Goal: Task Accomplishment & Management: Complete application form

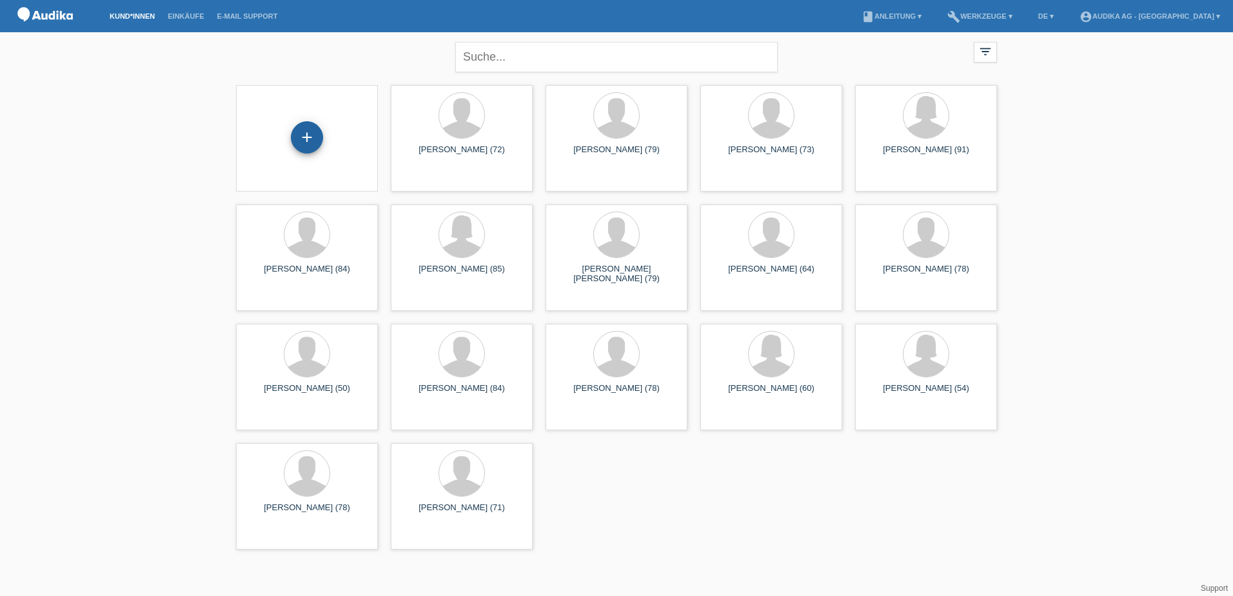
click at [302, 141] on div "+" at bounding box center [307, 137] width 32 height 32
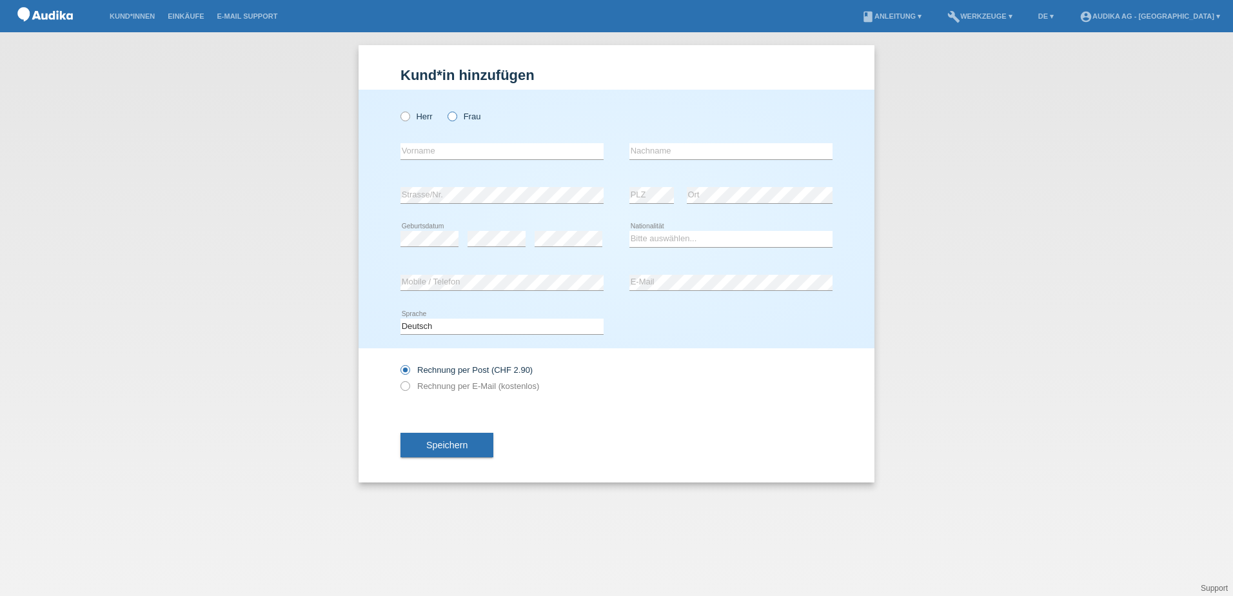
click at [445, 110] on icon at bounding box center [445, 110] width 0 height 0
click at [450, 119] on input "Frau" at bounding box center [451, 116] width 8 height 8
radio input "true"
click at [444, 149] on input "text" at bounding box center [501, 151] width 203 height 16
type input "Emra"
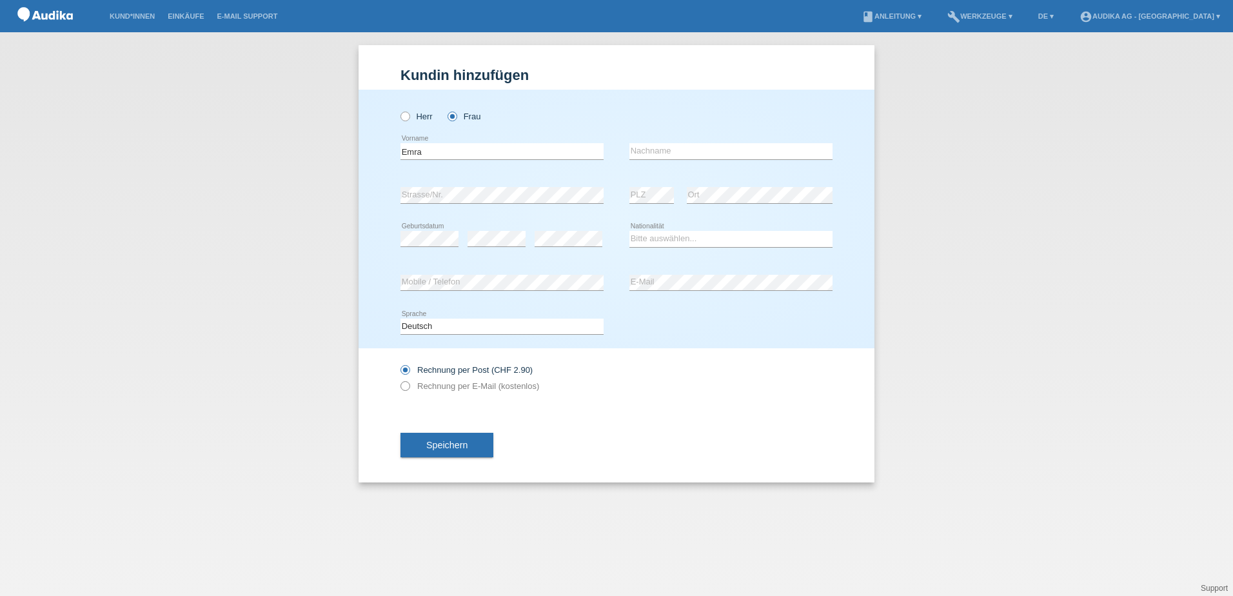
click at [457, 382] on label "Rechnung per E-Mail (kostenlos)" at bounding box center [469, 386] width 139 height 10
click at [413, 386] on label "Rechnung per E-Mail (kostenlos)" at bounding box center [469, 386] width 139 height 10
click at [398, 379] on icon at bounding box center [398, 379] width 0 height 0
click at [661, 153] on input "text" at bounding box center [730, 151] width 203 height 16
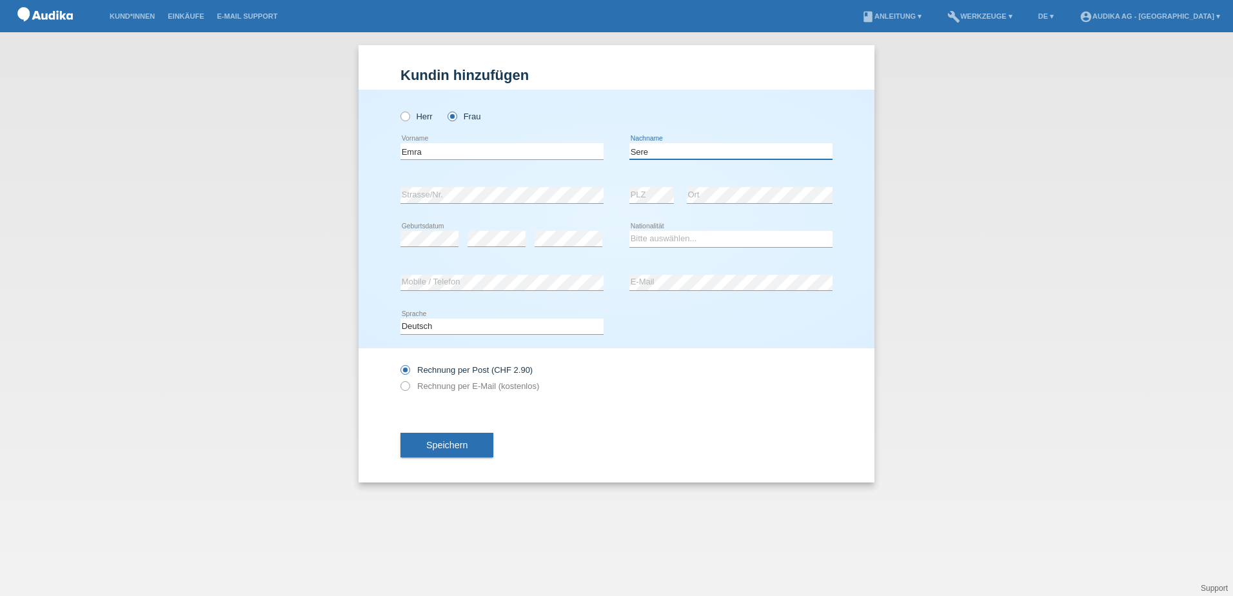
type input "Seren"
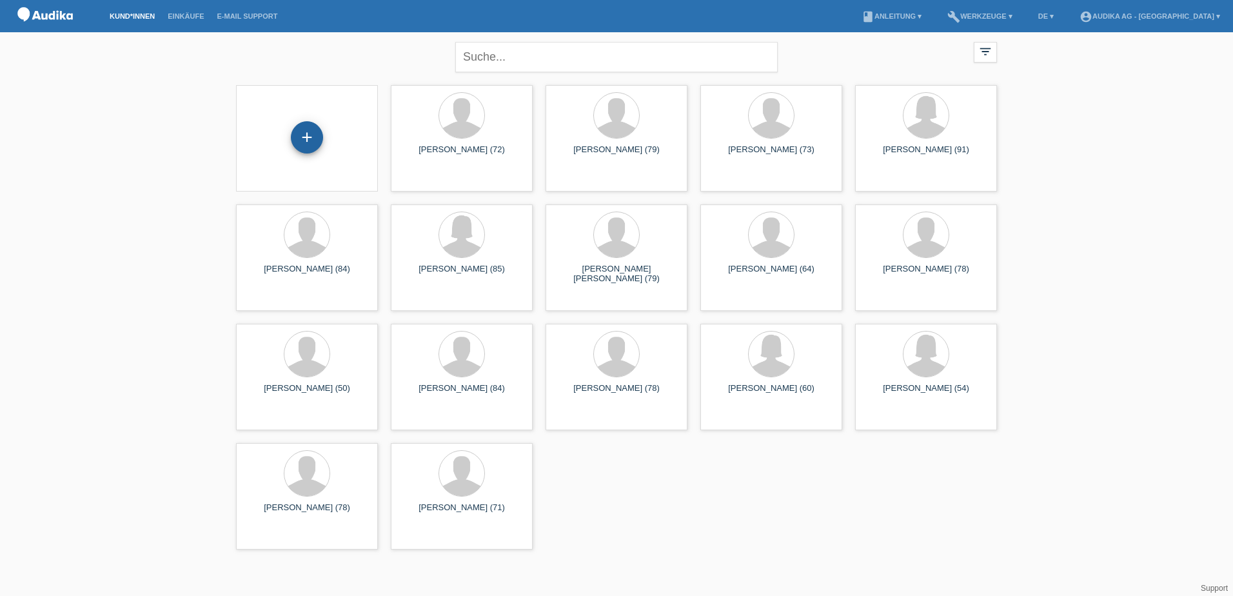
click at [318, 130] on div "+" at bounding box center [307, 137] width 32 height 32
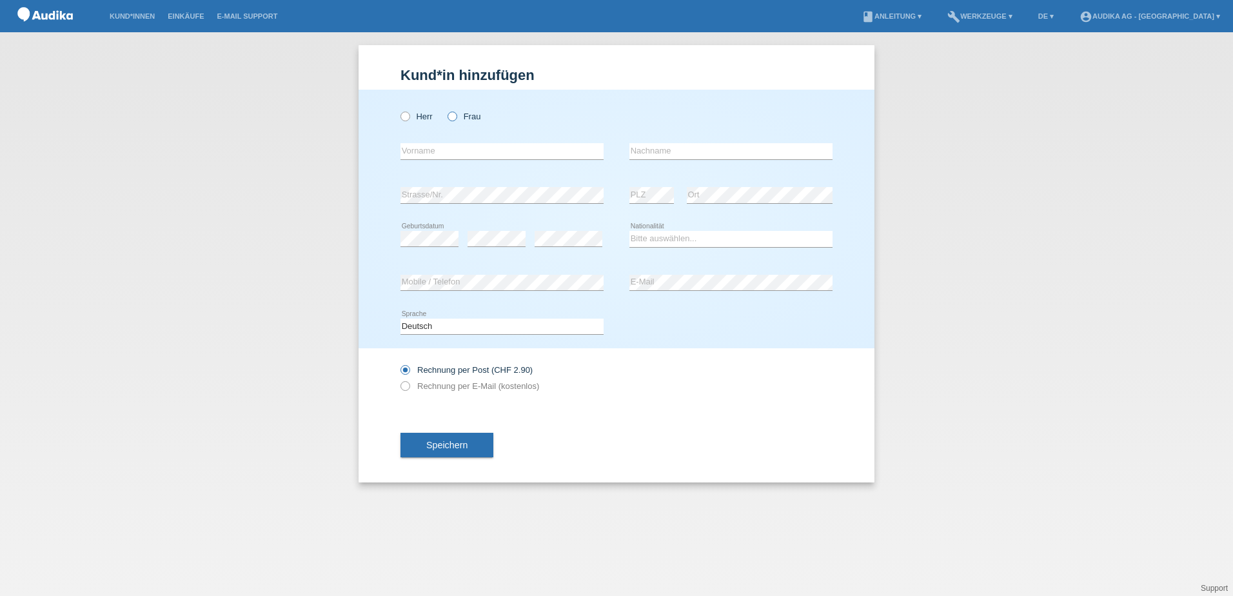
click at [445, 110] on icon at bounding box center [445, 110] width 0 height 0
click at [452, 118] on input "Frau" at bounding box center [451, 116] width 8 height 8
radio input "true"
click at [427, 148] on input "text" at bounding box center [501, 151] width 203 height 16
type input "Semra"
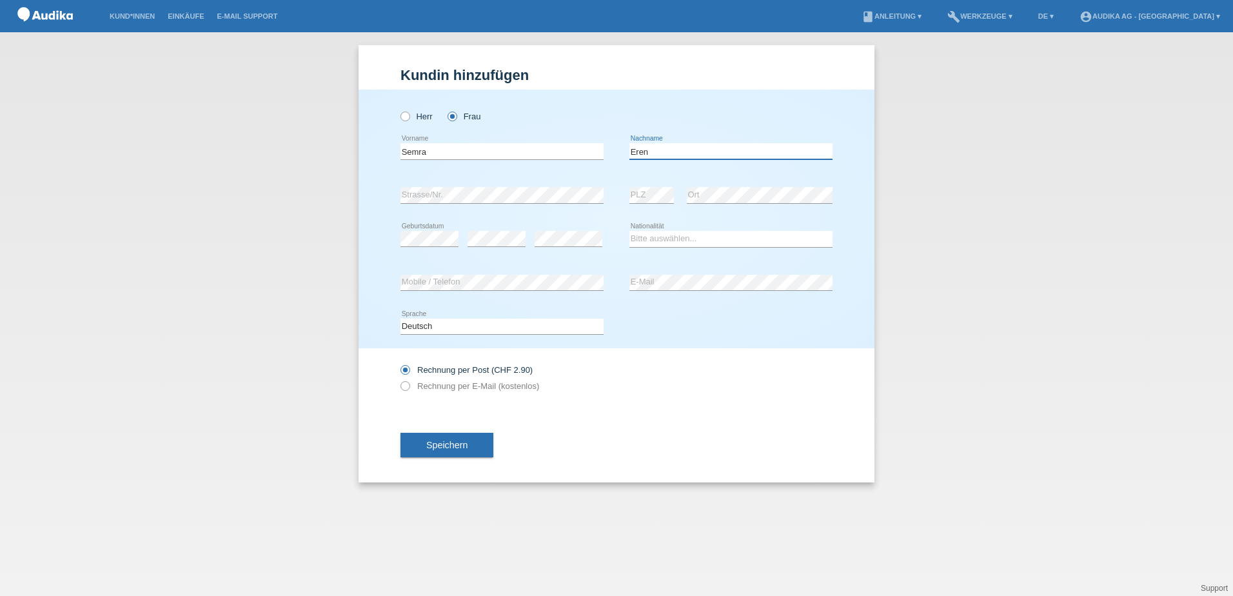
type input "Eren"
click at [493, 184] on div "error Strasse/Nr." at bounding box center [501, 195] width 203 height 44
click at [624, 200] on div "error Strasse/Nr. error PLZ error Ort" at bounding box center [616, 195] width 432 height 44
click at [487, 248] on div "error" at bounding box center [496, 239] width 58 height 44
click at [542, 246] on div "error" at bounding box center [568, 239] width 68 height 16
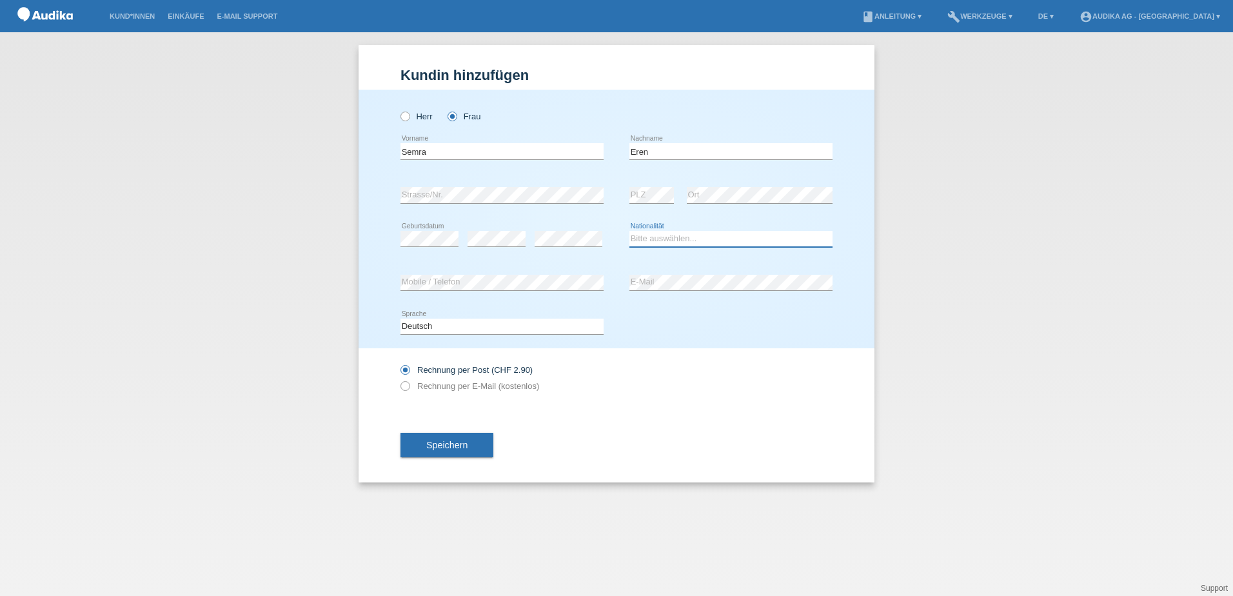
click at [685, 231] on select "Bitte auswählen... Schweiz Deutschland Liechtenstein Österreich ------------ Af…" at bounding box center [730, 238] width 203 height 15
click at [629, 231] on select "Bitte auswählen... Schweiz Deutschland Liechtenstein Österreich ------------ Af…" at bounding box center [730, 238] width 203 height 15
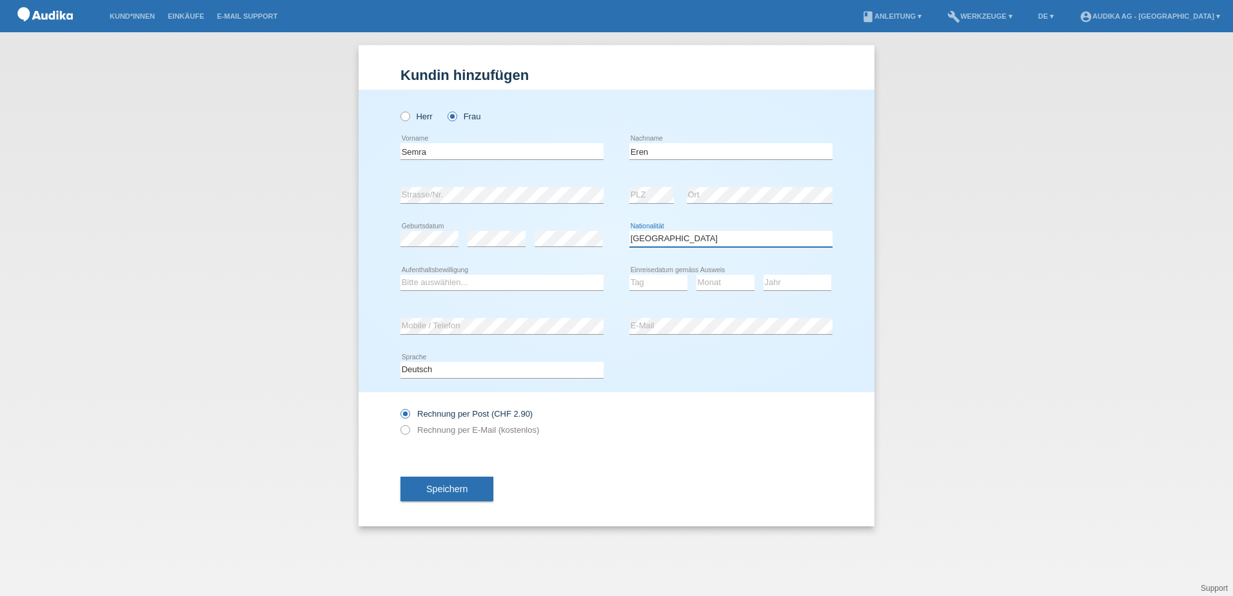
drag, startPoint x: 670, startPoint y: 236, endPoint x: 620, endPoint y: 232, distance: 51.1
click at [620, 232] on div "error Geburtsdatum error error Bitte auswählen..." at bounding box center [616, 239] width 432 height 44
select select "CH"
click at [629, 231] on select "Bitte auswählen... Schweiz Deutschland Liechtenstein Österreich ------------ Af…" at bounding box center [730, 238] width 203 height 15
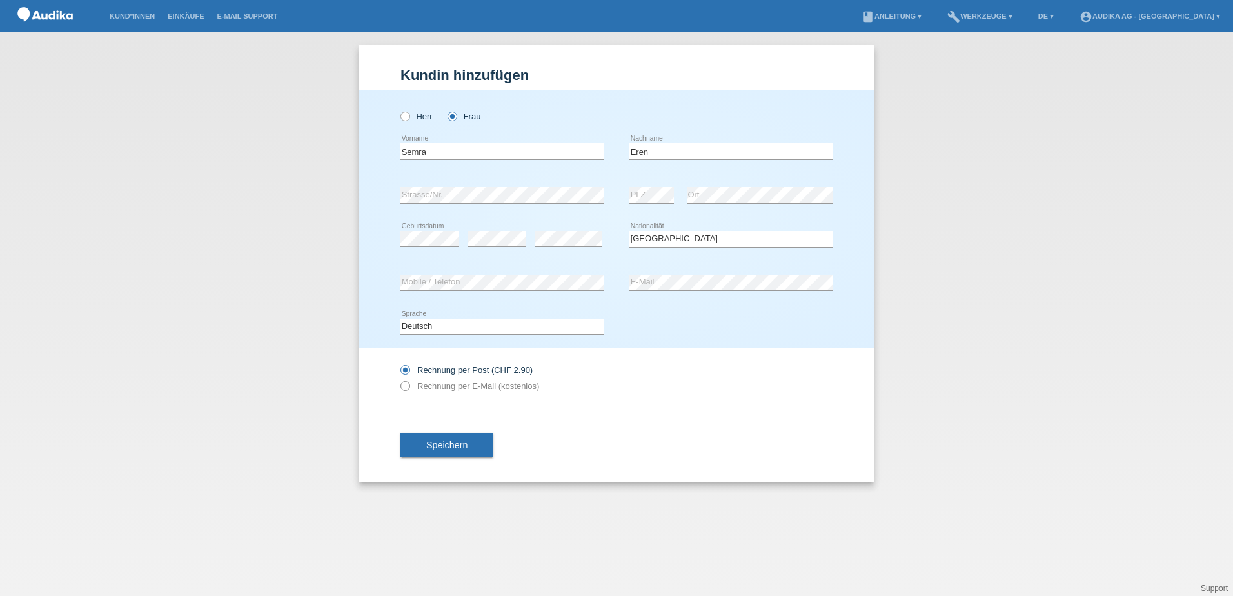
click at [398, 379] on icon at bounding box center [398, 379] width 0 height 0
click at [410, 386] on label "Rechnung per E-Mail (kostenlos)" at bounding box center [469, 386] width 139 height 10
click at [398, 379] on icon at bounding box center [398, 379] width 0 height 0
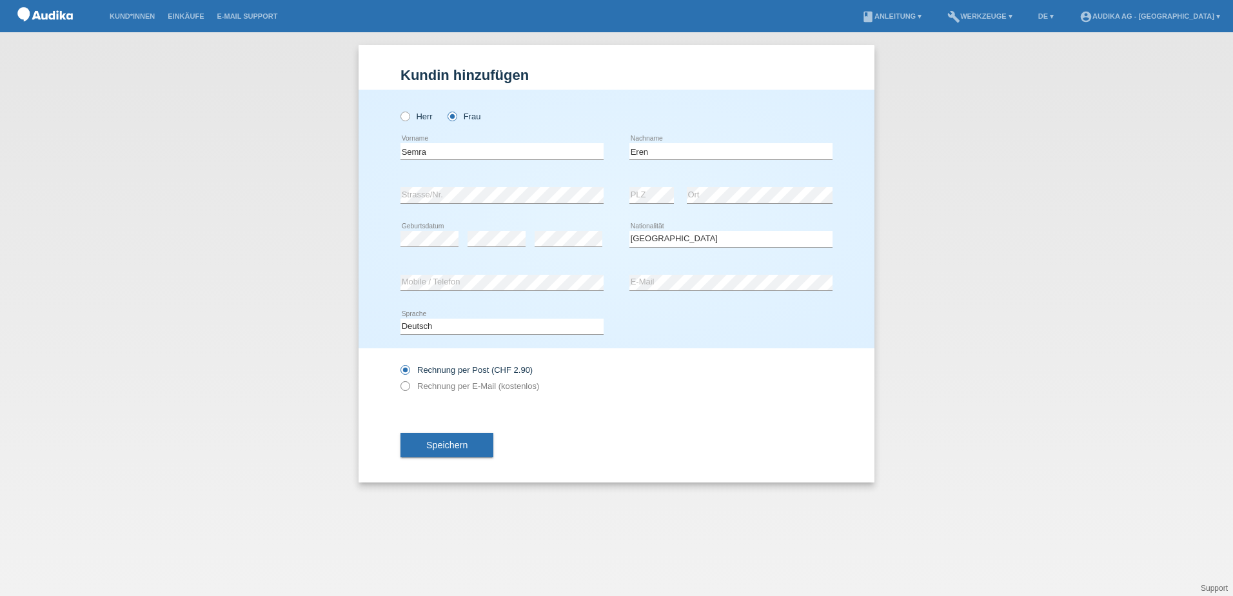
click at [398, 379] on icon at bounding box center [398, 379] width 0 height 0
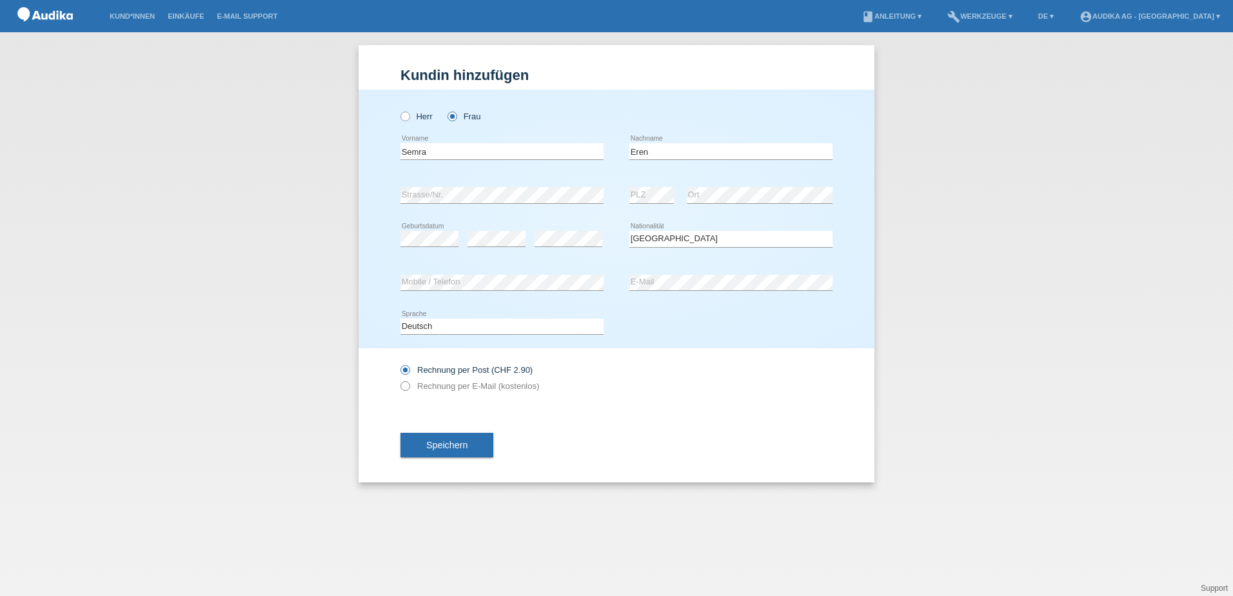
click at [398, 379] on icon at bounding box center [398, 379] width 0 height 0
click at [398, 363] on icon at bounding box center [398, 363] width 0 height 0
click at [404, 372] on input "Rechnung per Post (CHF 2.90)" at bounding box center [404, 373] width 8 height 16
click at [404, 379] on input "Rechnung per Post (CHF 2.90)" at bounding box center [404, 373] width 8 height 16
click at [458, 384] on label "Rechnung per E-Mail (kostenlos)" at bounding box center [469, 386] width 139 height 10
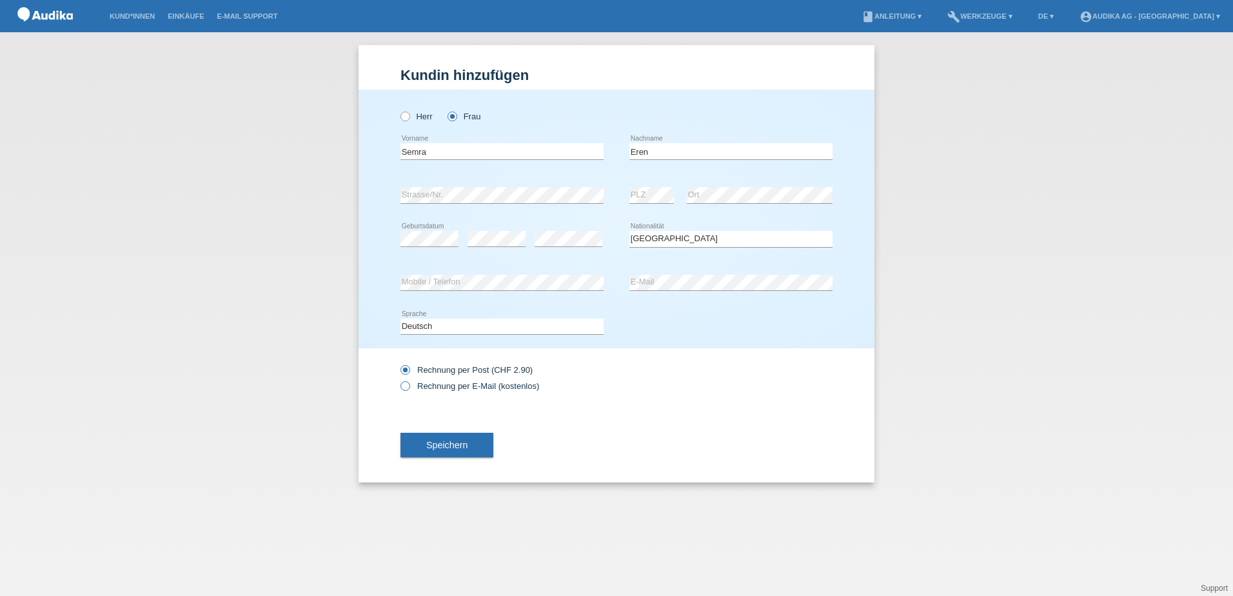
click at [409, 384] on input "Rechnung per E-Mail (kostenlos)" at bounding box center [404, 389] width 8 height 16
radio input "true"
click at [447, 447] on span "Speichern" at bounding box center [446, 445] width 41 height 10
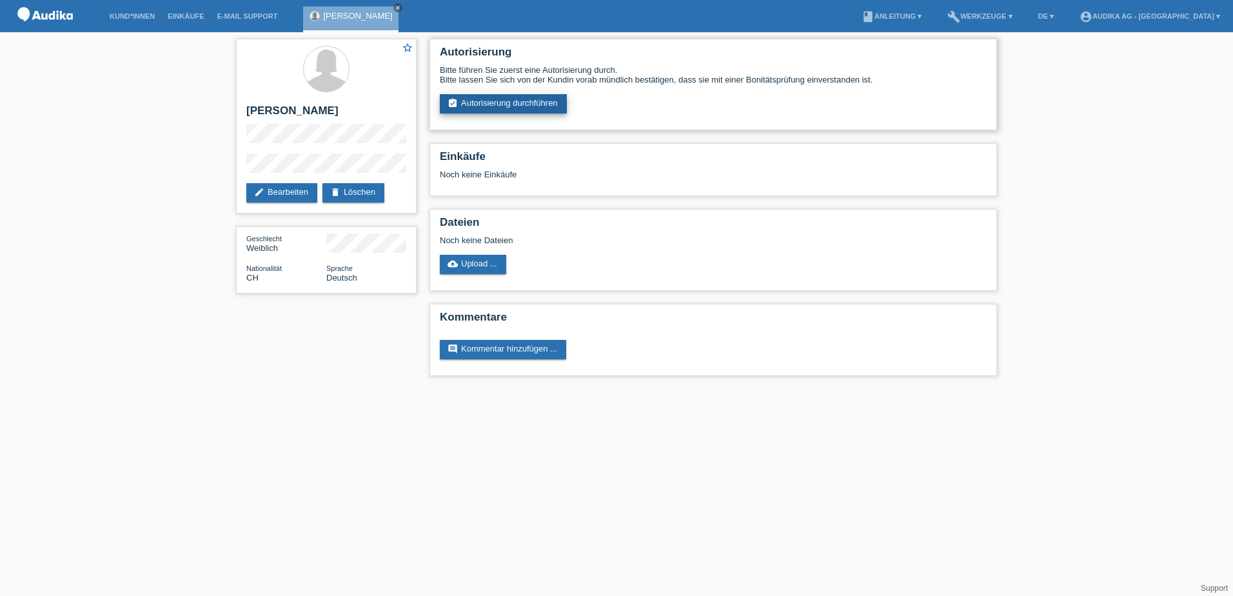
click at [485, 103] on link "assignment_turned_in Autorisierung durchführen" at bounding box center [503, 103] width 127 height 19
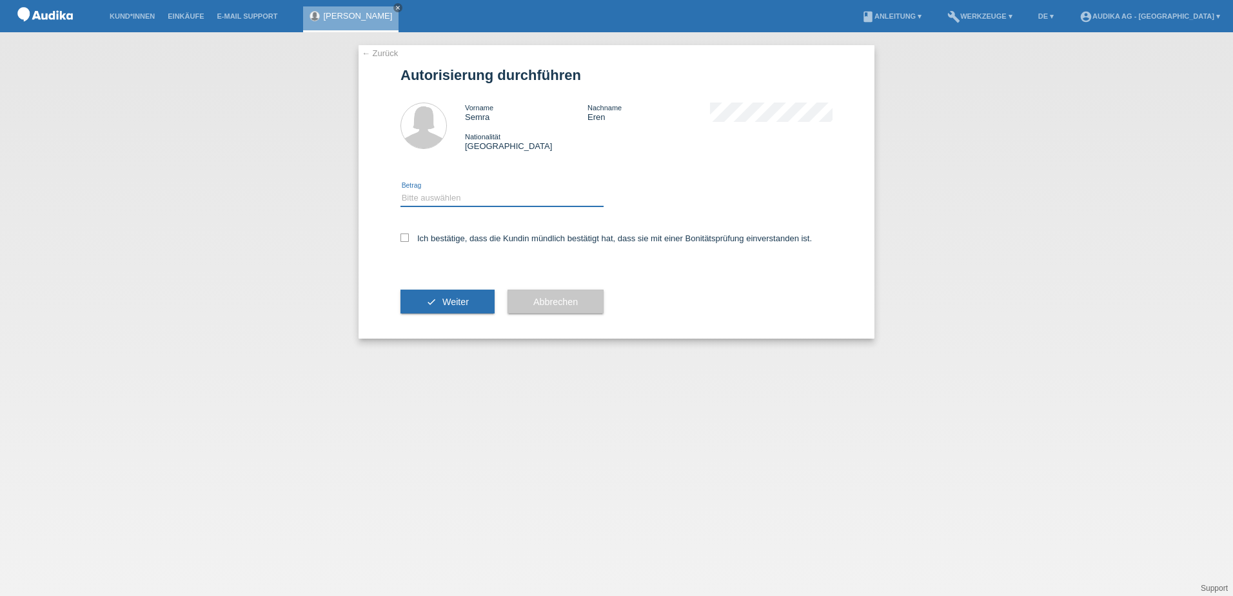
click at [471, 191] on select "Bitte auswählen CHF 1.00 - CHF 499.00 CHF 500.00 - CHF 1'999.00 CHF 2'000.00 - …" at bounding box center [501, 197] width 203 height 15
select select "3"
click at [400, 190] on select "Bitte auswählen CHF 1.00 - CHF 499.00 CHF 500.00 - CHF 1'999.00 CHF 2'000.00 - …" at bounding box center [501, 197] width 203 height 15
click at [399, 239] on div "← Zurück Autorisierung durchführen Vorname Semra Nachname Eren Nationalität Sch…" at bounding box center [616, 191] width 516 height 293
click at [409, 245] on div "Ich bestätige, dass die Kundin mündlich bestätigt hat, dass sie mit einer Bonit…" at bounding box center [616, 242] width 432 height 44
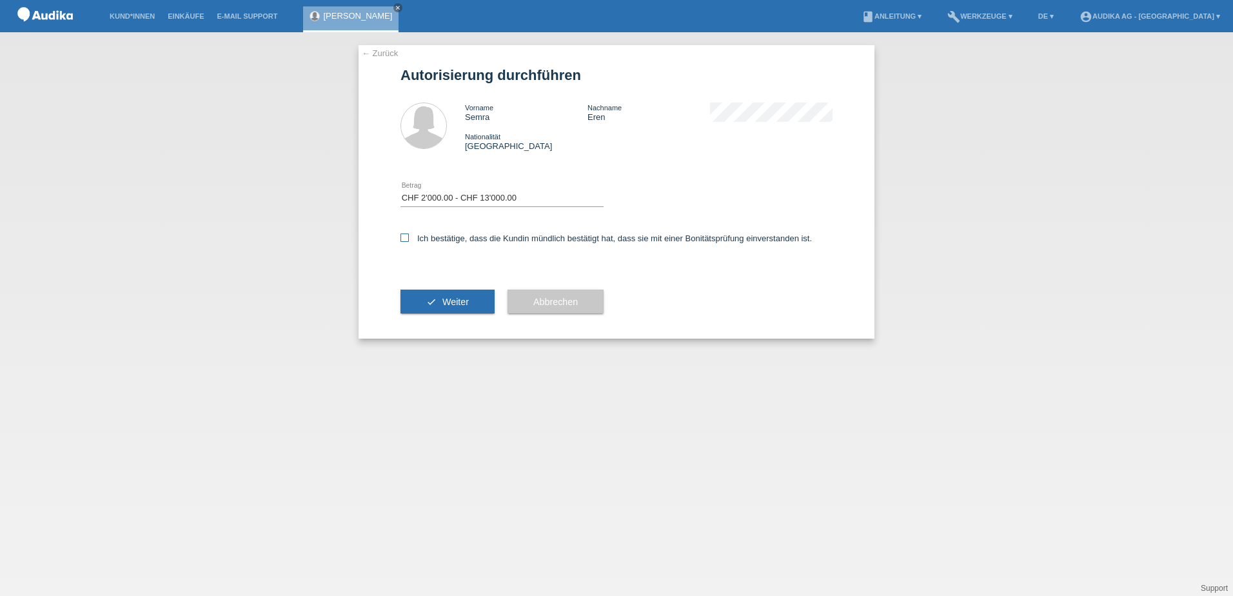
click at [406, 239] on icon at bounding box center [404, 237] width 8 height 8
click at [406, 239] on input "Ich bestätige, dass die Kundin mündlich bestätigt hat, dass sie mit einer Bonit…" at bounding box center [404, 237] width 8 height 8
checkbox input "true"
click at [440, 314] on div "check Weiter" at bounding box center [447, 301] width 94 height 75
click at [450, 304] on span "Weiter" at bounding box center [455, 302] width 26 height 10
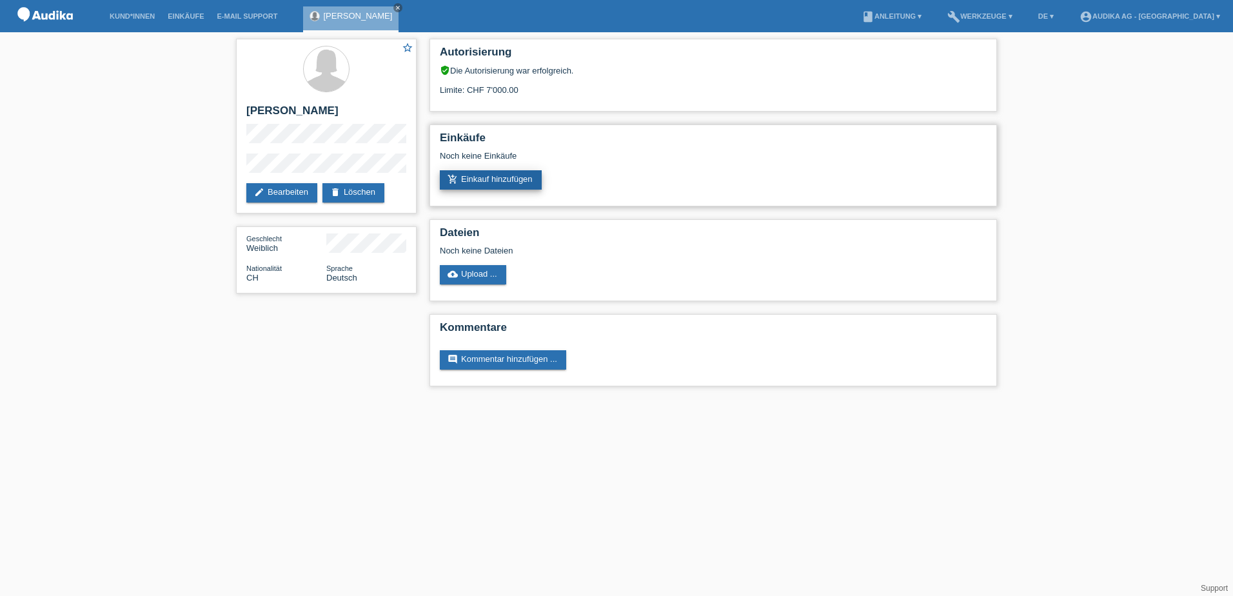
click at [510, 182] on link "add_shopping_cart Einkauf hinzufügen" at bounding box center [491, 179] width 102 height 19
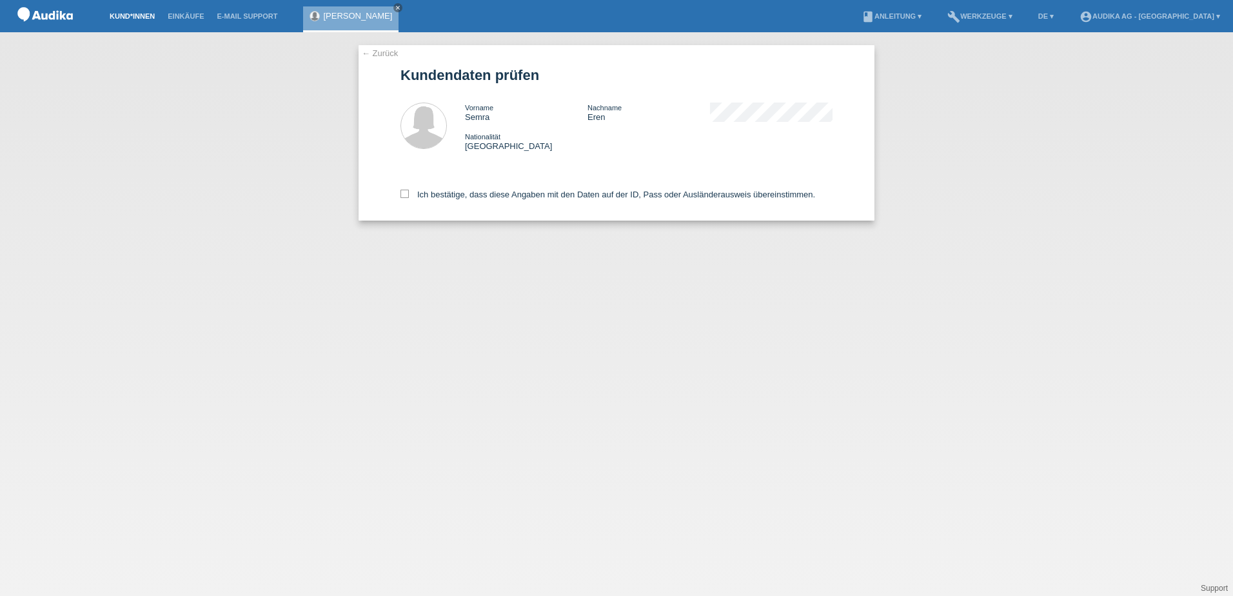
click at [141, 15] on link "Kund*innen" at bounding box center [132, 16] width 58 height 8
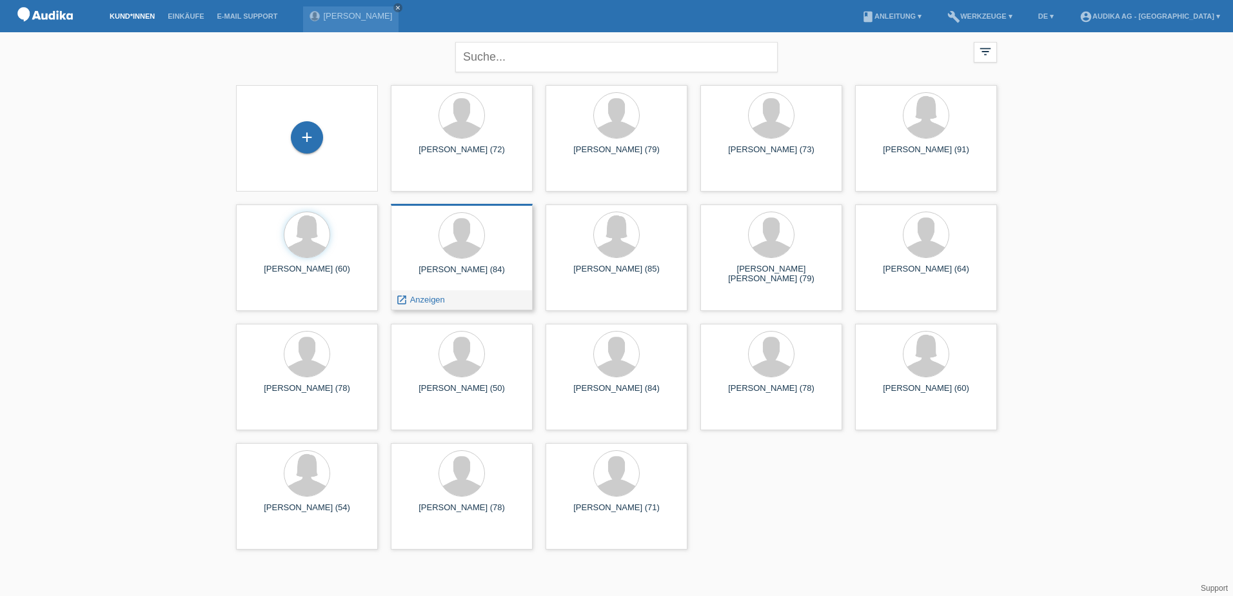
click at [471, 270] on div "[PERSON_NAME] (84)" at bounding box center [461, 274] width 121 height 21
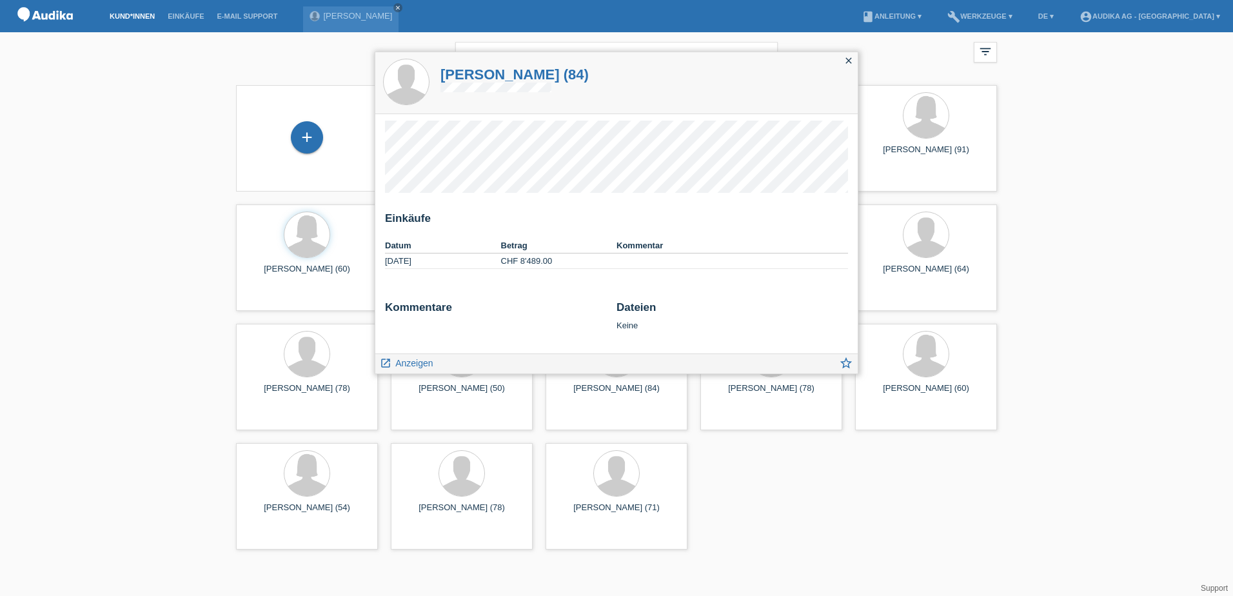
click at [839, 63] on div "[PERSON_NAME] (84)" at bounding box center [616, 82] width 482 height 61
click at [848, 55] on icon "close" at bounding box center [848, 60] width 10 height 10
